Goal: Task Accomplishment & Management: Use online tool/utility

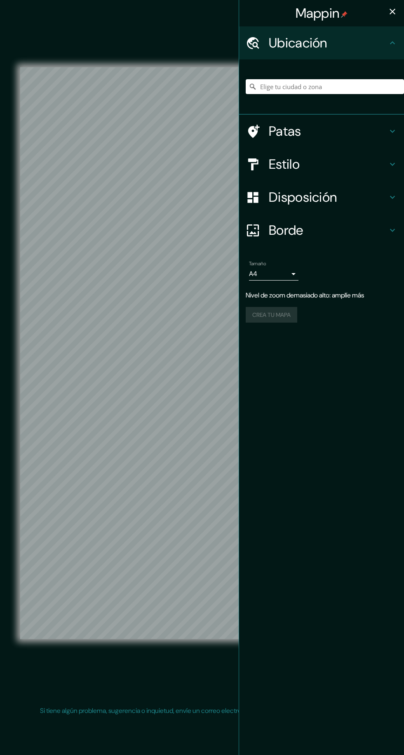
click at [334, 133] on h4 "Patas" at bounding box center [328, 131] width 119 height 16
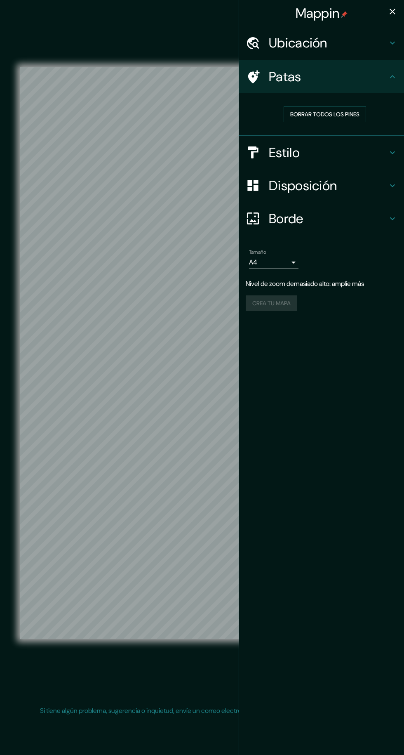
click at [254, 70] on icon at bounding box center [253, 77] width 14 height 14
click at [378, 79] on h4 "Patas" at bounding box center [328, 76] width 119 height 16
click at [372, 44] on h4 "Ubicación" at bounding box center [328, 43] width 119 height 16
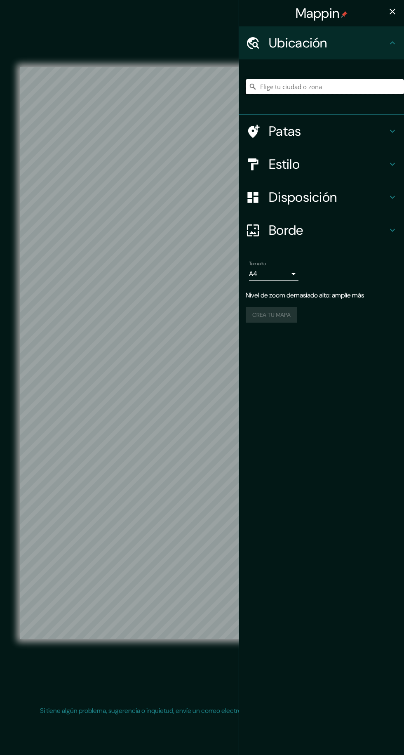
click at [343, 87] on input "Elige tu ciudad o zona" at bounding box center [325, 86] width 158 height 15
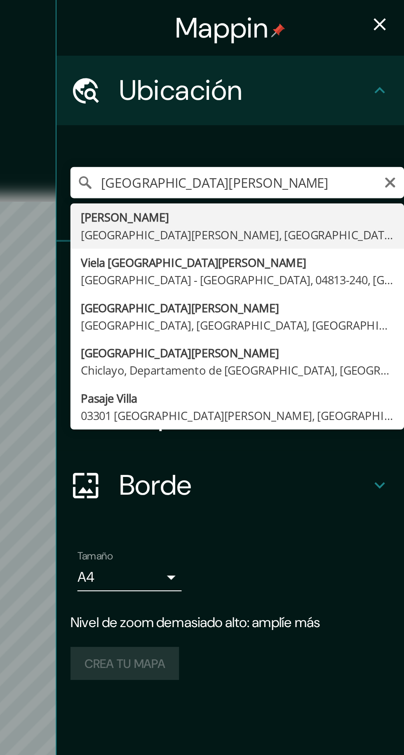
type input "[GEOGRAPHIC_DATA][PERSON_NAME], [GEOGRAPHIC_DATA], [GEOGRAPHIC_DATA], [GEOGRAPH…"
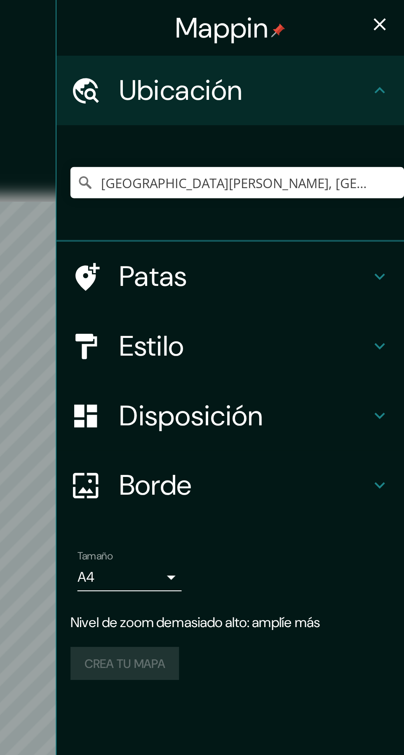
click at [390, 129] on icon at bounding box center [393, 131] width 10 height 10
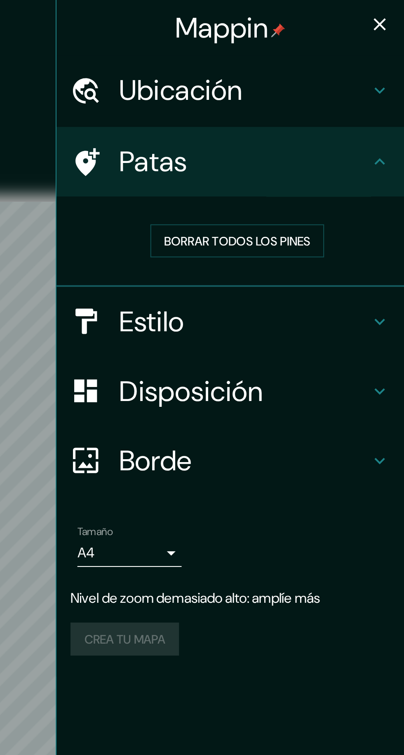
click at [392, 80] on icon at bounding box center [393, 77] width 10 height 10
click at [392, 48] on div "Ubicación" at bounding box center [321, 42] width 165 height 33
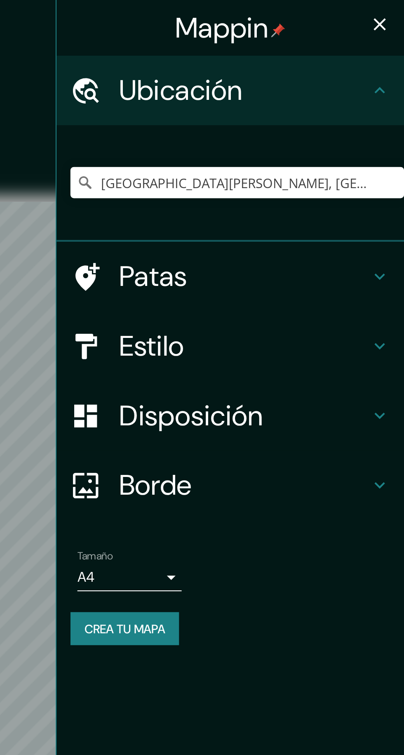
click at [393, 47] on icon at bounding box center [393, 43] width 10 height 10
click at [388, 160] on icon at bounding box center [393, 164] width 10 height 10
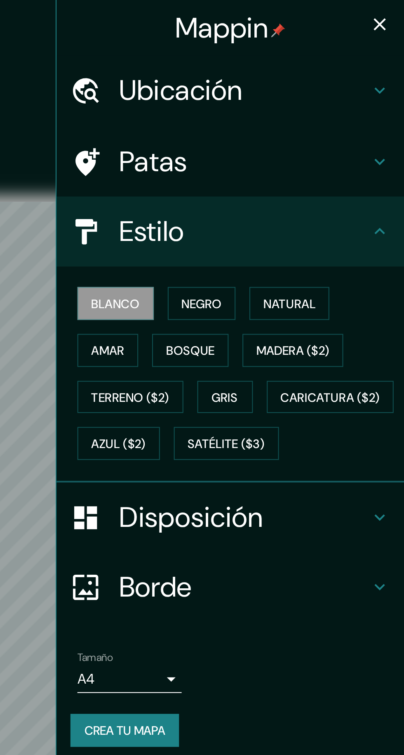
click at [317, 143] on font "Negro" at bounding box center [308, 143] width 19 height 7
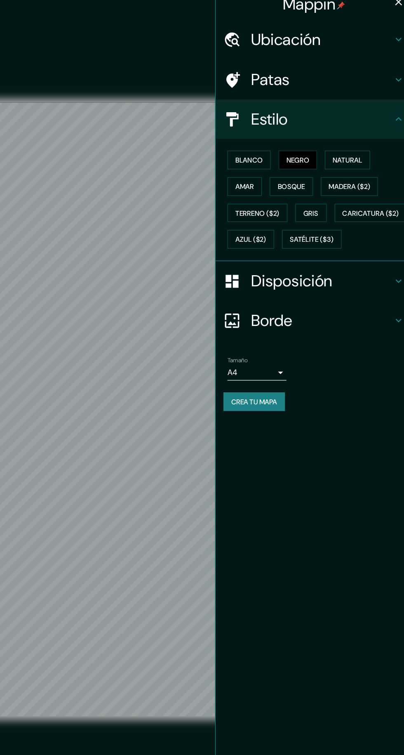
click at [274, 140] on font "Blanco" at bounding box center [267, 143] width 23 height 7
click at [317, 141] on font "Negro" at bounding box center [308, 143] width 19 height 7
click at [351, 143] on font "Natural" at bounding box center [349, 143] width 25 height 7
click at [268, 166] on font "Amar" at bounding box center [264, 165] width 16 height 7
click at [307, 169] on font "Bosque" at bounding box center [302, 165] width 23 height 7
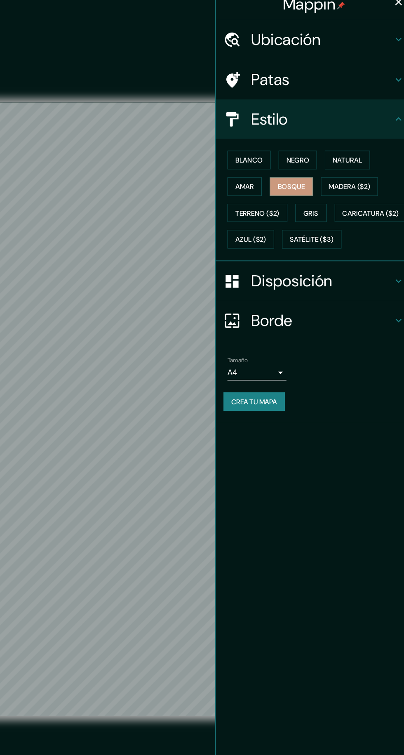
click at [355, 169] on font "Madera ($2)" at bounding box center [351, 165] width 35 height 7
click at [325, 190] on font "Gris" at bounding box center [319, 188] width 12 height 7
click at [330, 287] on h4 "Borde" at bounding box center [328, 278] width 119 height 16
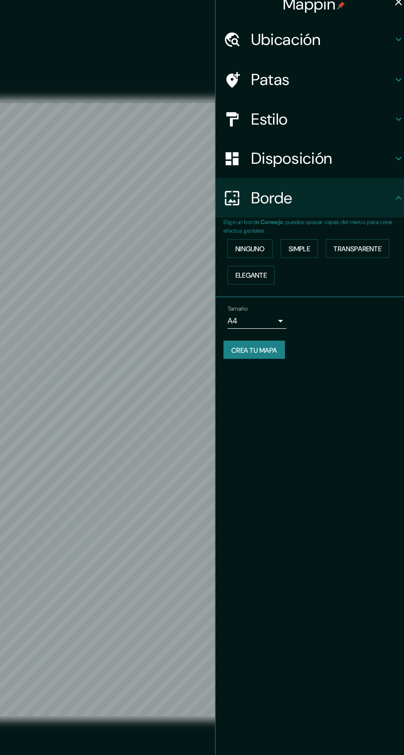
click at [363, 179] on h4 "Borde" at bounding box center [328, 175] width 119 height 16
click at [374, 143] on h4 "Disposición" at bounding box center [328, 142] width 119 height 16
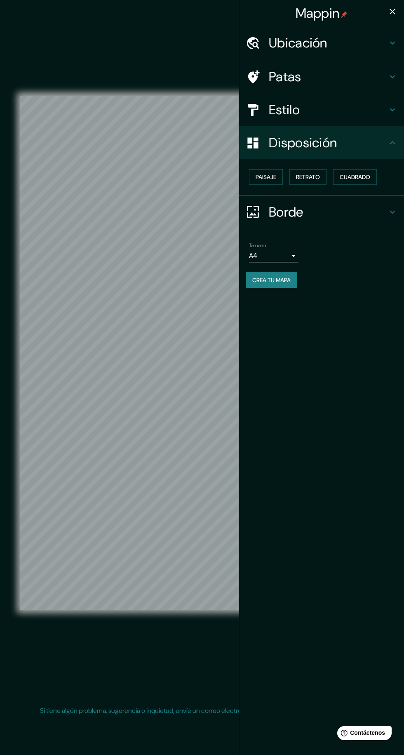
scroll to position [3, 0]
click at [287, 259] on body "Mappin Ubicación [GEOGRAPHIC_DATA][PERSON_NAME], [GEOGRAPHIC_DATA], [GEOGRAPHIC…" at bounding box center [202, 377] width 404 height 755
click at [289, 249] on div at bounding box center [202, 377] width 404 height 755
click at [293, 255] on body "Mappin Ubicación [GEOGRAPHIC_DATA][PERSON_NAME], [GEOGRAPHIC_DATA], [GEOGRAPHIC…" at bounding box center [202, 377] width 404 height 755
click at [294, 256] on div at bounding box center [202, 377] width 404 height 755
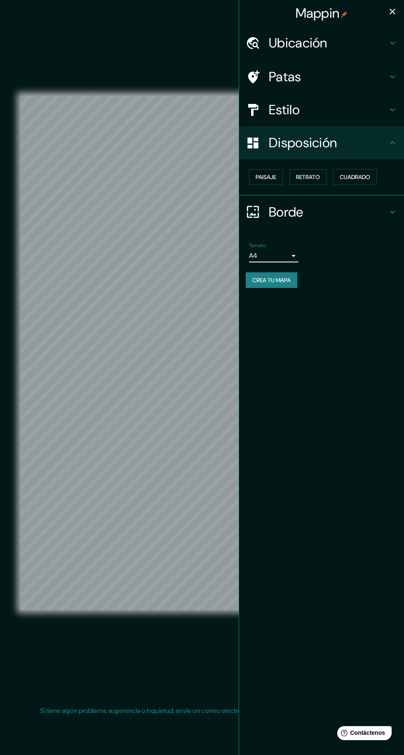
click at [393, 12] on icon "button" at bounding box center [393, 12] width 6 height 6
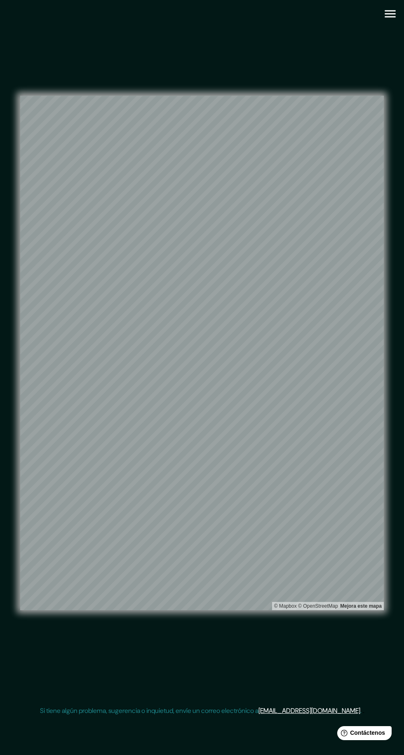
click at [391, 11] on icon "button" at bounding box center [390, 13] width 11 height 7
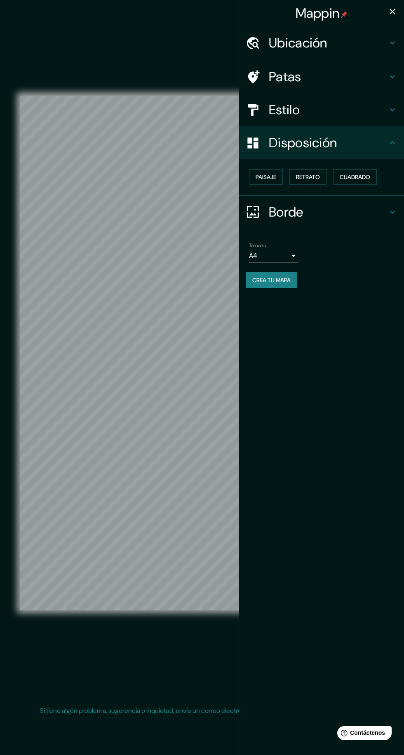
click at [284, 281] on font "Crea tu mapa" at bounding box center [271, 279] width 38 height 7
click at [393, 12] on icon "button" at bounding box center [393, 12] width 6 height 6
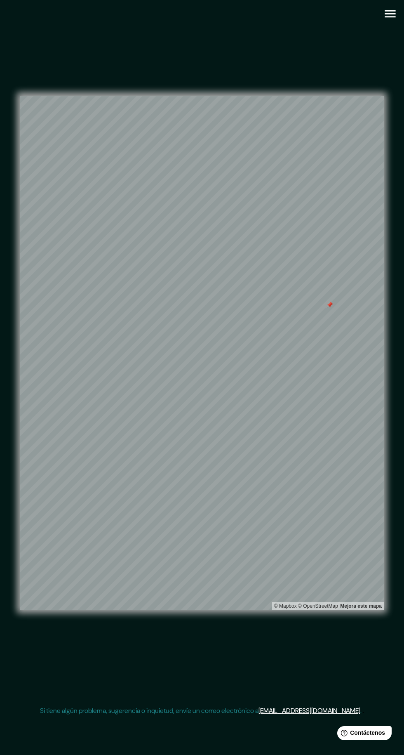
click at [390, 11] on icon "button" at bounding box center [390, 13] width 11 height 7
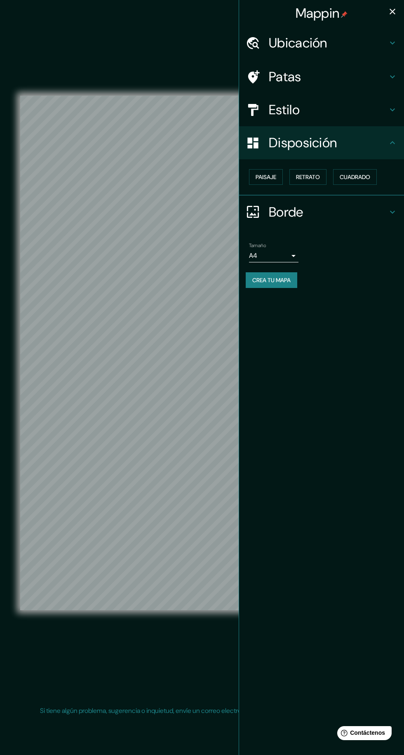
click at [322, 106] on h4 "Estilo" at bounding box center [328, 109] width 119 height 16
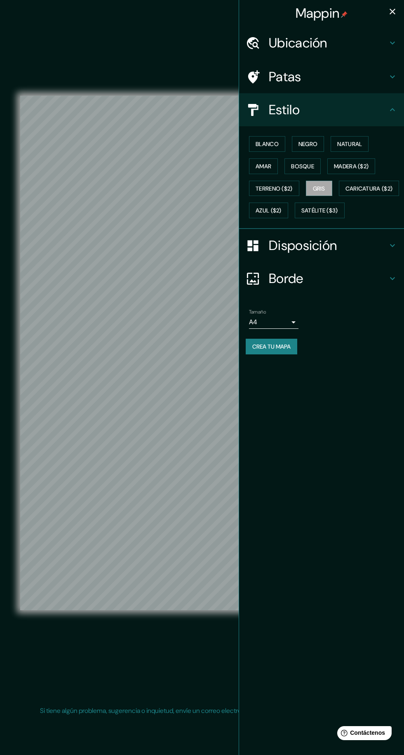
click at [280, 146] on button "Blanco" at bounding box center [267, 144] width 36 height 16
click at [314, 146] on font "Negro" at bounding box center [308, 143] width 19 height 7
click at [322, 187] on font "Gris" at bounding box center [319, 188] width 12 height 7
click at [385, 30] on div "Ubicación" at bounding box center [321, 42] width 165 height 33
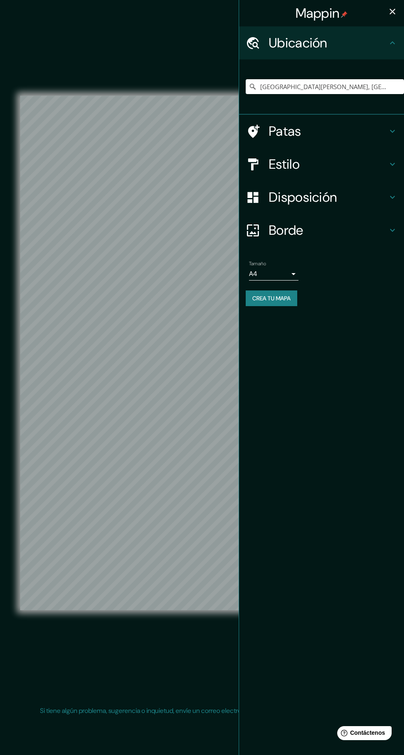
click at [376, 11] on div "Mappin" at bounding box center [321, 13] width 165 height 26
click at [393, 12] on icon "button" at bounding box center [393, 12] width 6 height 6
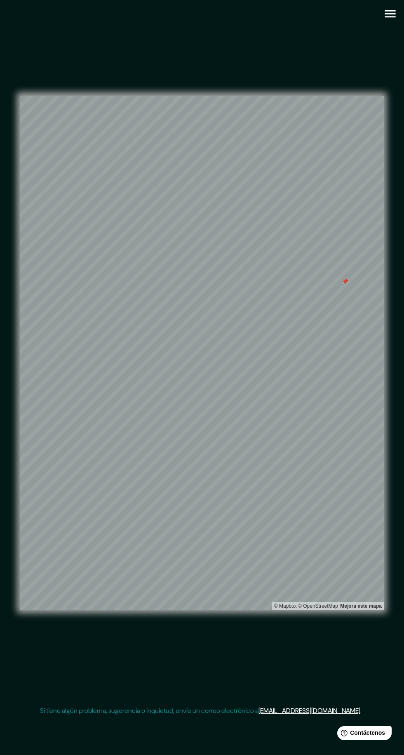
click at [387, 18] on button "button" at bounding box center [390, 13] width 21 height 21
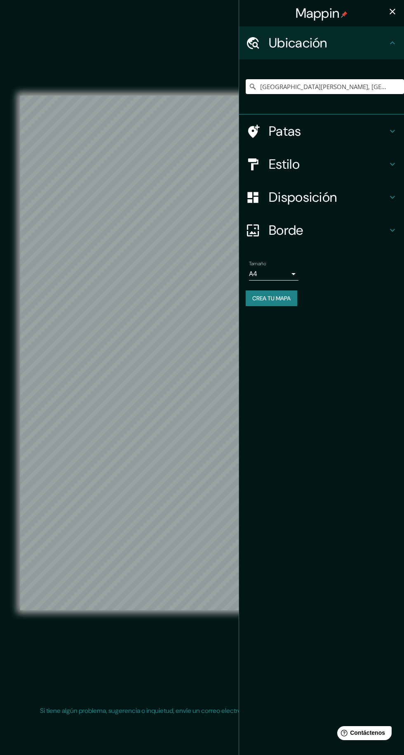
click at [285, 294] on font "Crea tu mapa" at bounding box center [271, 297] width 38 height 7
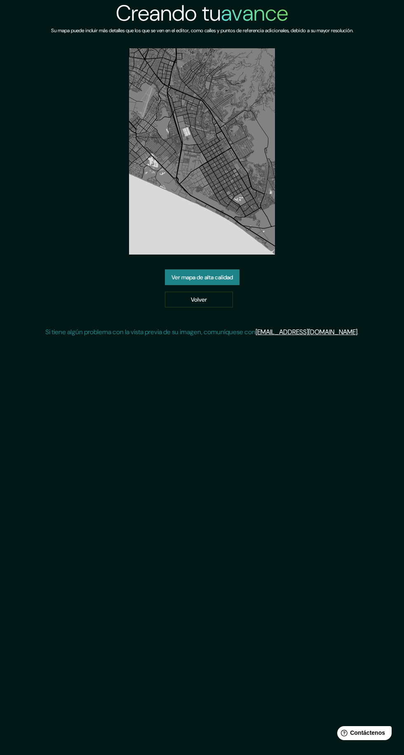
click at [225, 273] on font "Ver mapa de alta calidad" at bounding box center [202, 277] width 61 height 11
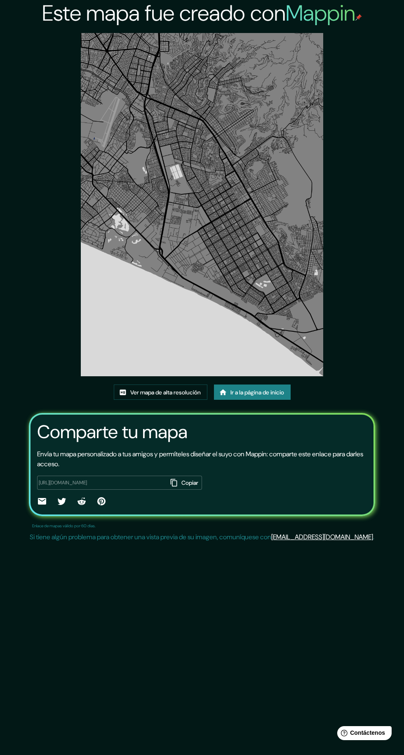
click at [136, 392] on font "Ver mapa de alta resolución" at bounding box center [165, 391] width 71 height 7
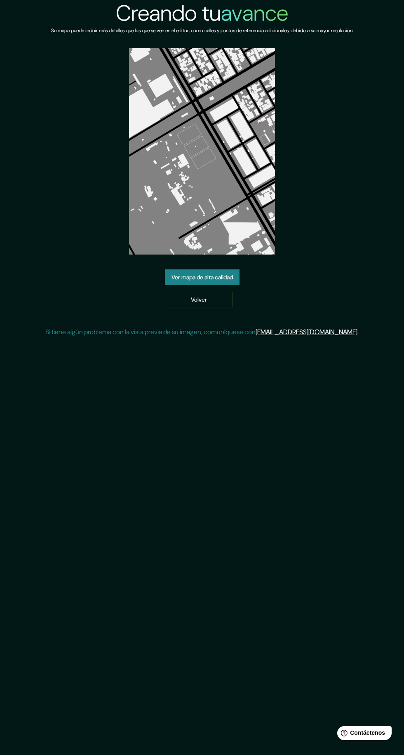
click at [169, 270] on link "Ver mapa de alta calidad" at bounding box center [202, 277] width 75 height 16
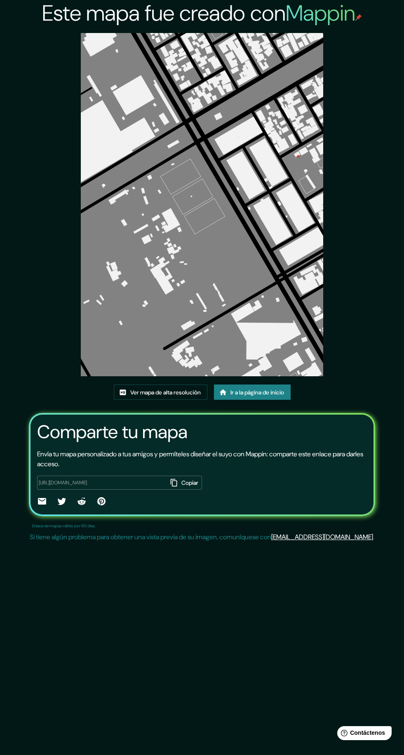
click at [151, 388] on font "Ver mapa de alta resolución" at bounding box center [165, 392] width 71 height 11
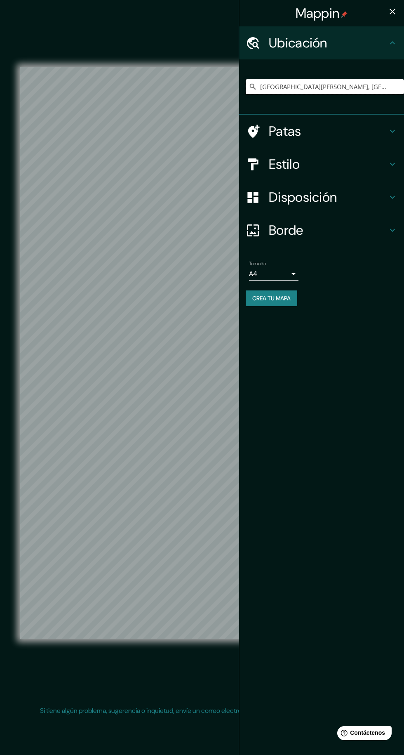
click at [355, 87] on input "[GEOGRAPHIC_DATA][PERSON_NAME], [GEOGRAPHIC_DATA], [GEOGRAPHIC_DATA], [GEOGRAPH…" at bounding box center [325, 86] width 158 height 15
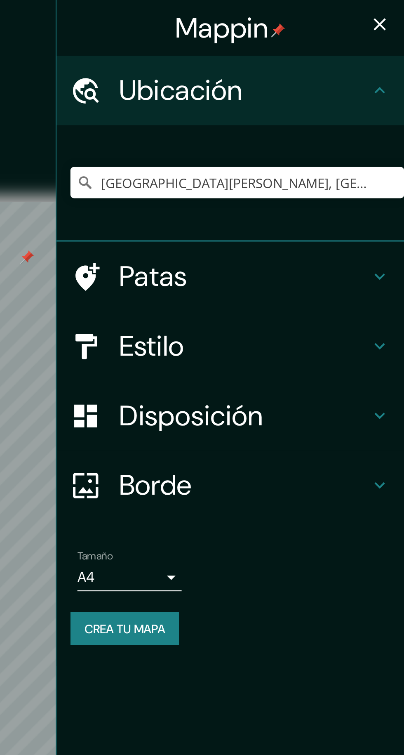
click at [393, 12] on icon "button" at bounding box center [393, 12] width 6 height 6
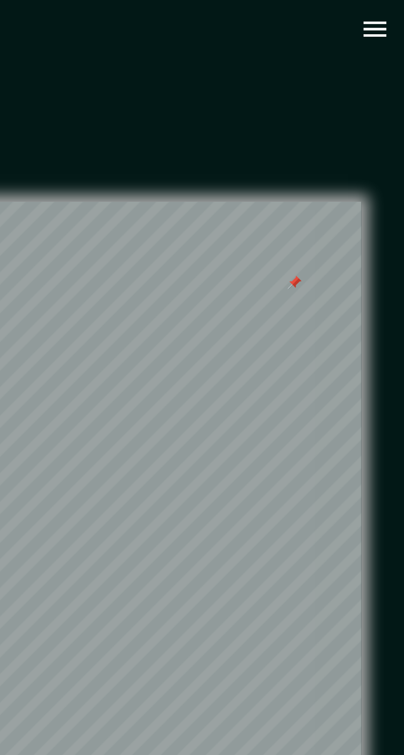
click at [393, 11] on icon "button" at bounding box center [390, 13] width 11 height 7
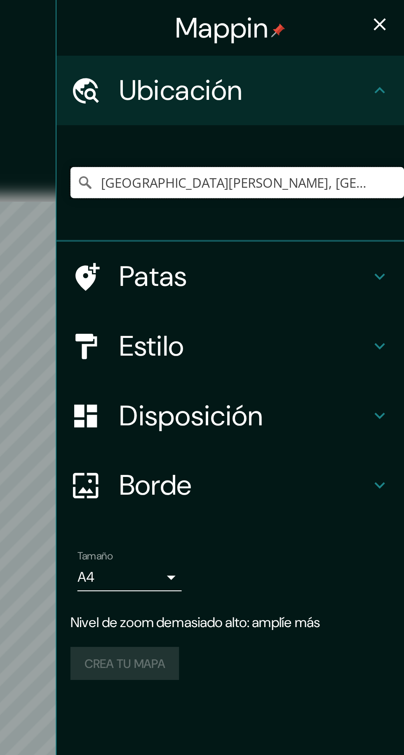
click at [340, 84] on input "Villa El Salvador, Lima, Provincia de Lima, Perú" at bounding box center [325, 86] width 158 height 15
click at [387, 85] on input "Villa El Salvador, Lima, Provincia de Lima, Perú" at bounding box center [325, 86] width 158 height 15
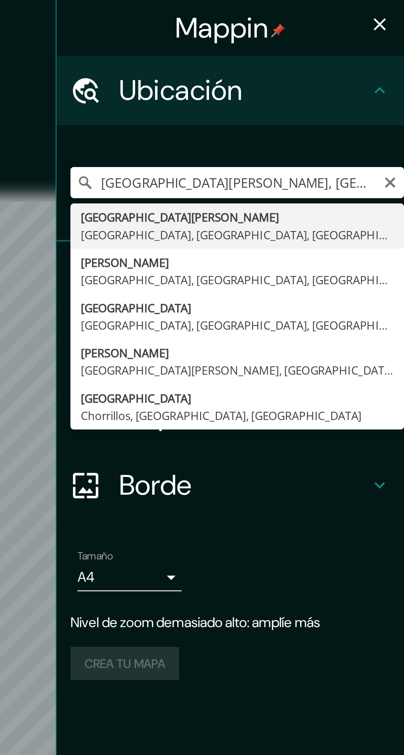
click at [342, 83] on input "Villa El Salvador, Lima, Prrú" at bounding box center [325, 86] width 158 height 15
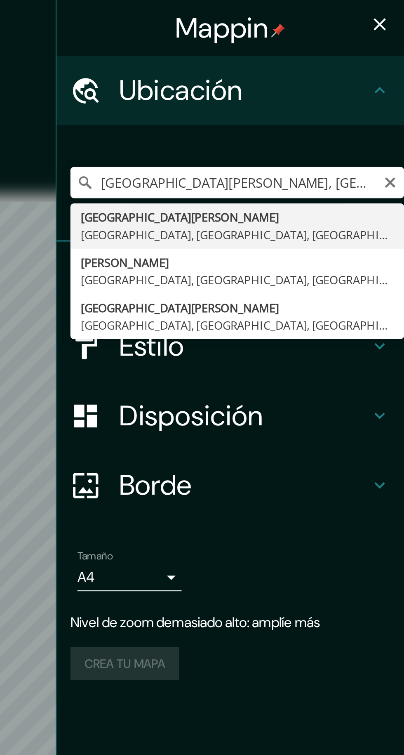
type input "Villa El Salvador, Lima, Provincia de Lima, Perú"
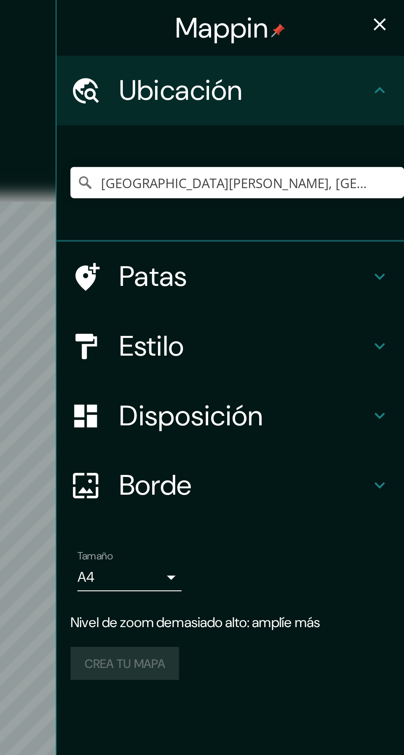
click at [392, 12] on icon "button" at bounding box center [393, 12] width 6 height 6
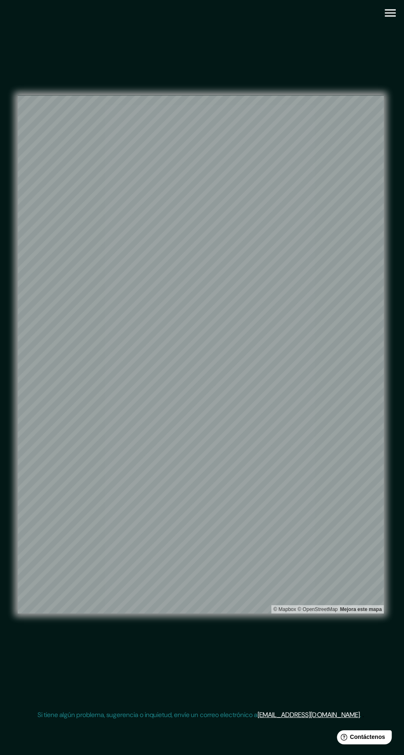
click at [388, 23] on button "button" at bounding box center [390, 13] width 21 height 21
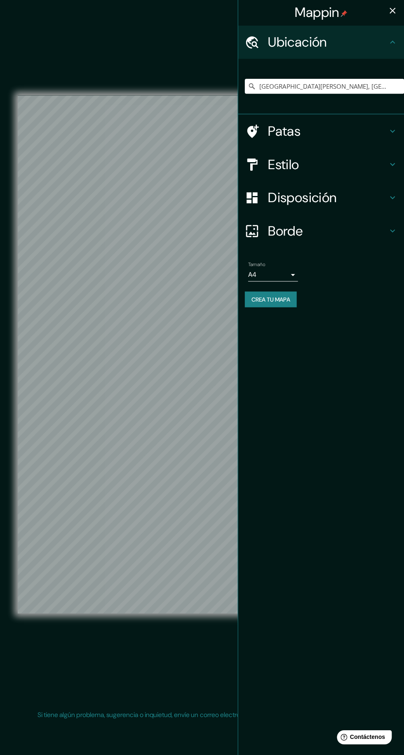
click at [281, 298] on font "Crea tu mapa" at bounding box center [271, 297] width 38 height 7
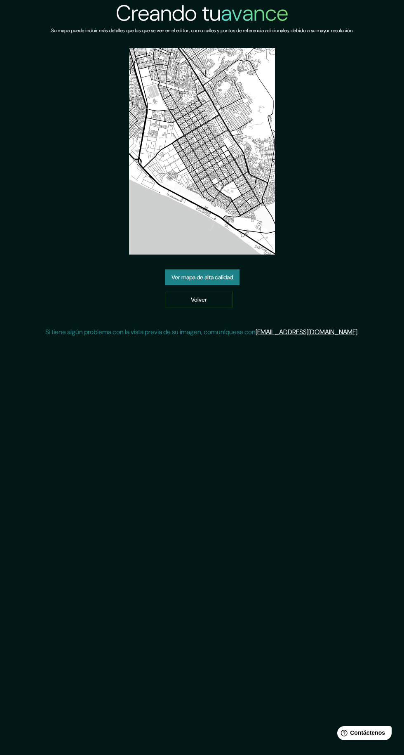
click at [179, 274] on font "Ver mapa de alta calidad" at bounding box center [202, 276] width 61 height 7
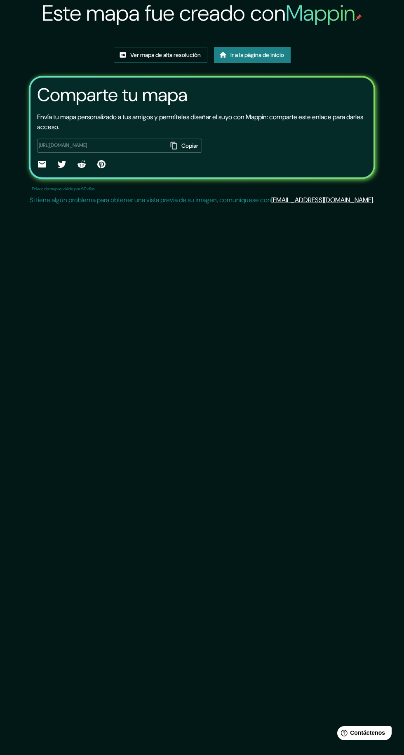
click at [202, 39] on img at bounding box center [202, 39] width 0 height 0
click at [139, 59] on font "Ver mapa de alta resolución" at bounding box center [165, 54] width 71 height 7
